Goal: Information Seeking & Learning: Learn about a topic

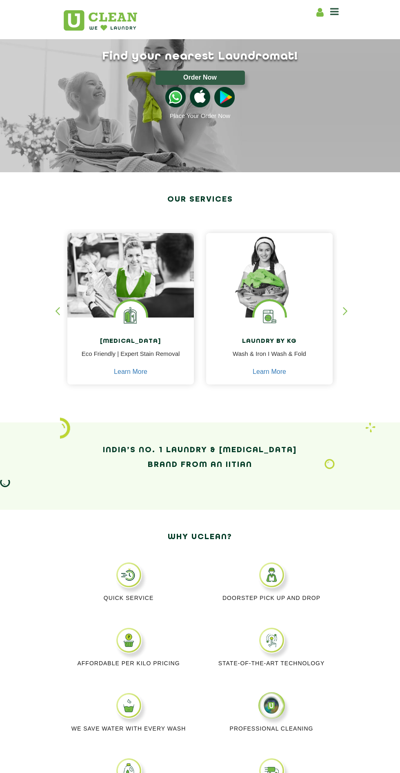
click at [333, 15] on icon at bounding box center [334, 12] width 9 height 10
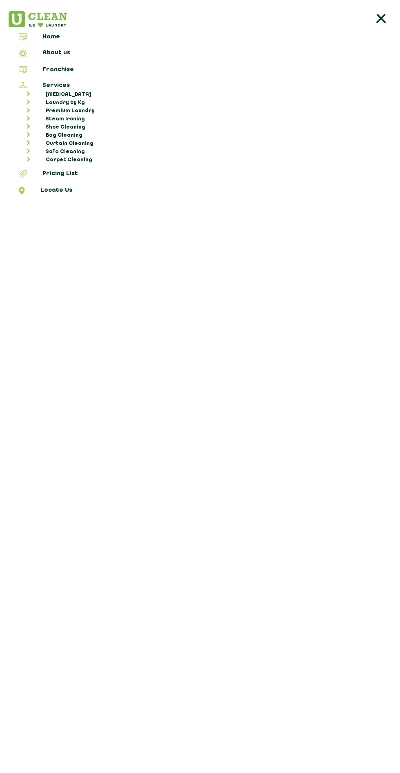
click at [61, 170] on link "Pricing List" at bounding box center [200, 175] width 394 height 11
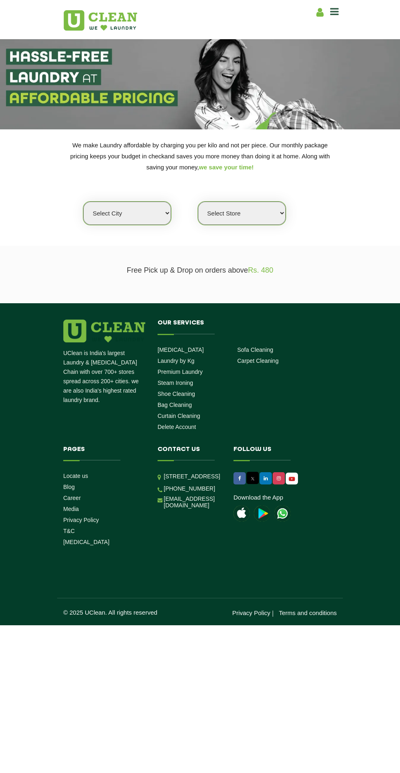
click at [135, 214] on select "Select city [GEOGRAPHIC_DATA] [GEOGRAPHIC_DATA] [GEOGRAPHIC_DATA] [GEOGRAPHIC_D…" at bounding box center [127, 213] width 88 height 23
select select "8"
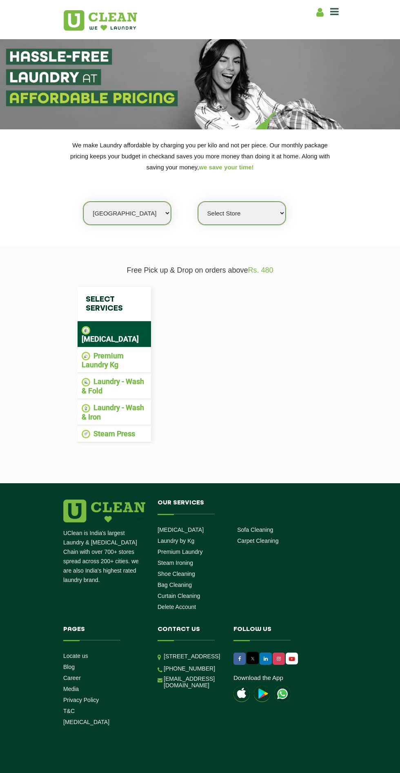
click at [246, 215] on select "Select Store" at bounding box center [242, 213] width 88 height 23
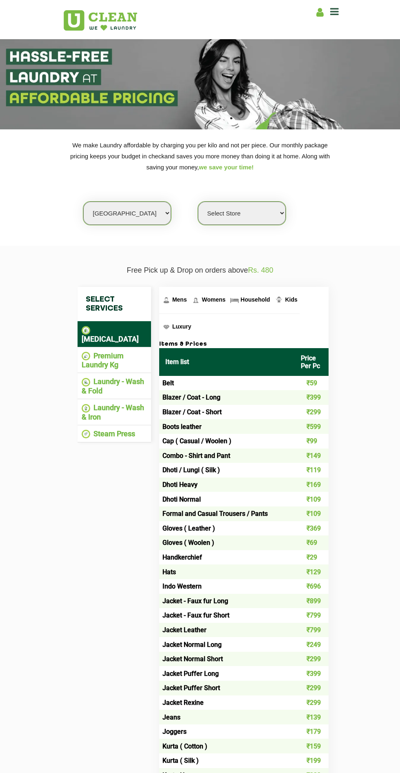
select select "498"
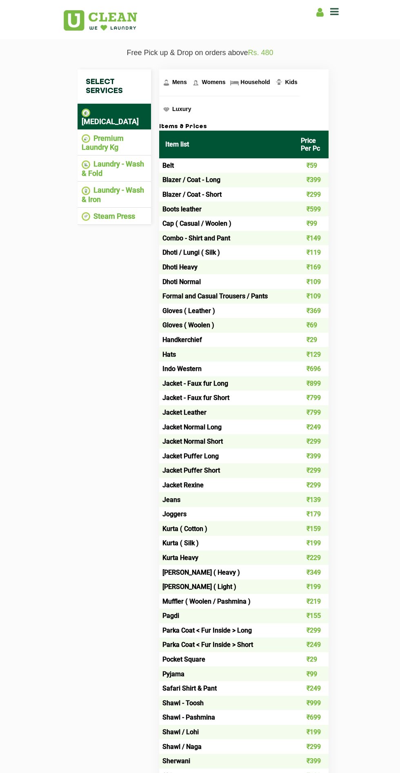
scroll to position [216, 0]
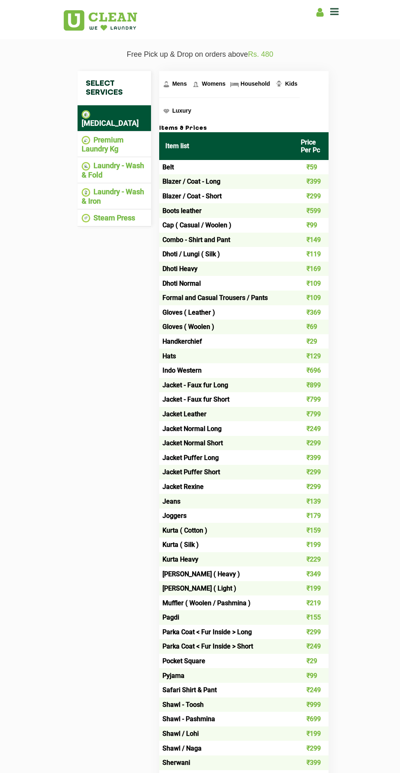
click at [210, 82] on span "Womens" at bounding box center [214, 83] width 24 height 7
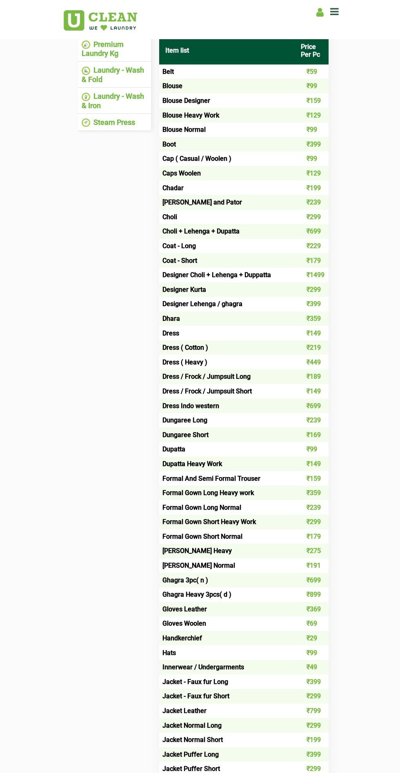
scroll to position [307, 0]
